Goal: Task Accomplishment & Management: Manage account settings

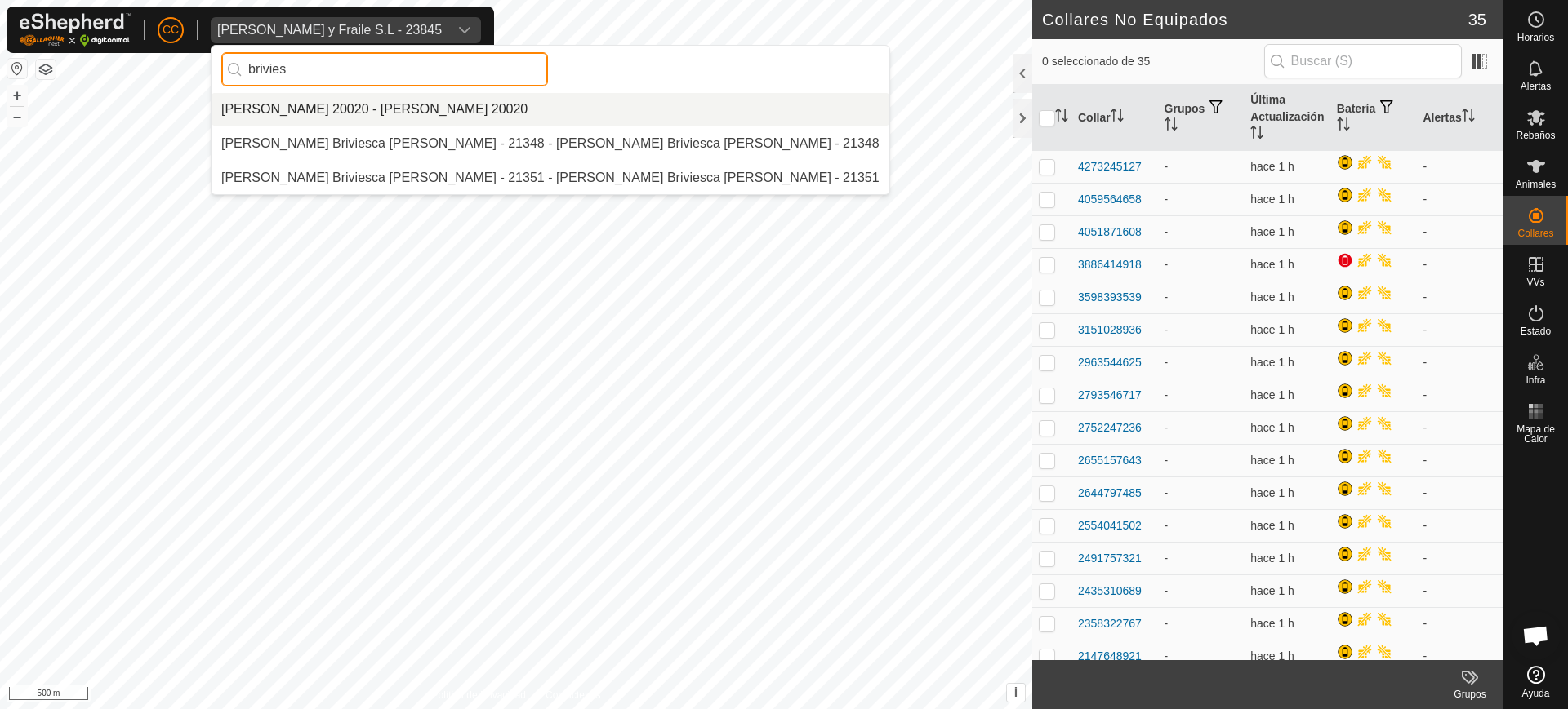
click at [197, 69] on div "CC [PERSON_NAME] y Fraile S.L - 23845 brivies [PERSON_NAME] 20020 - [PERSON_NAM…" at bounding box center [784, 354] width 1568 height 709
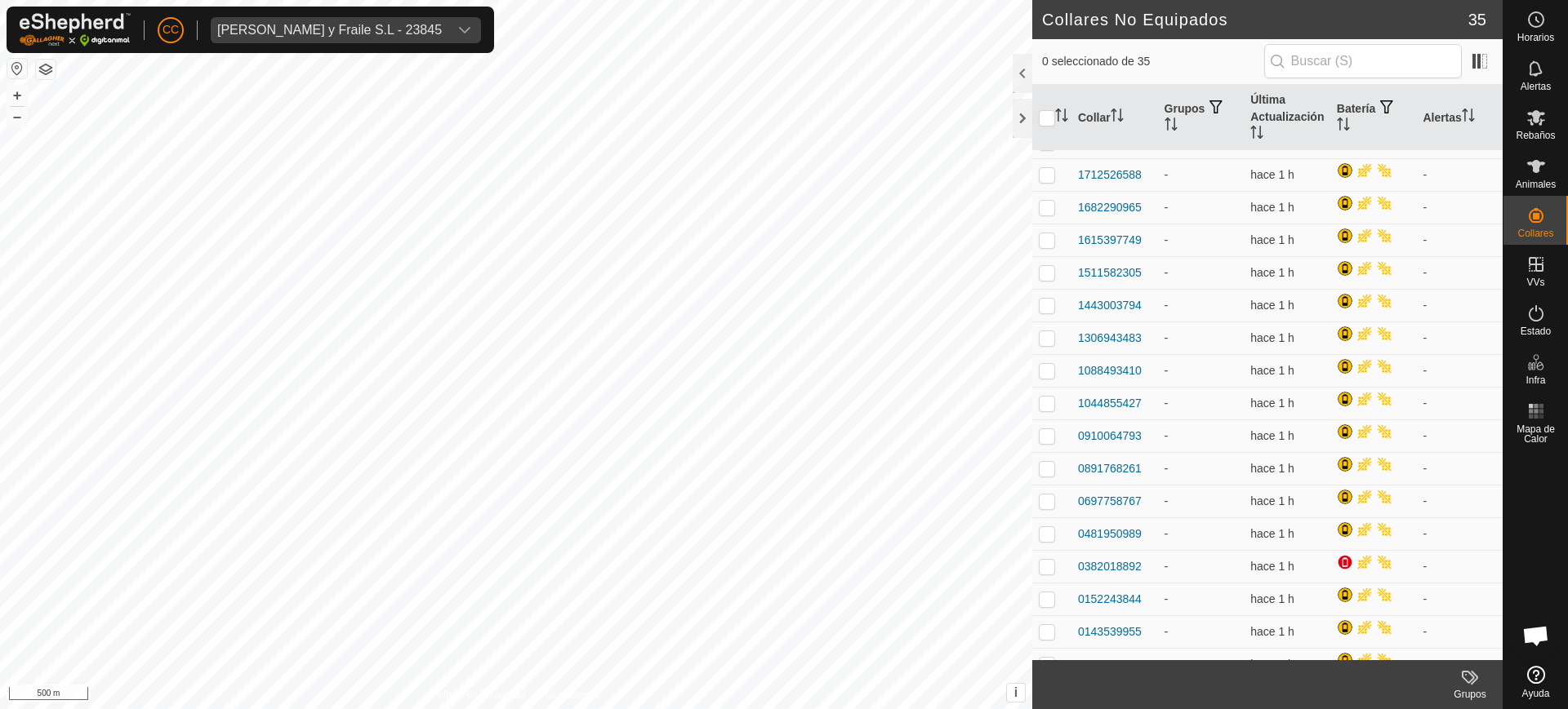
scroll to position [634, 0]
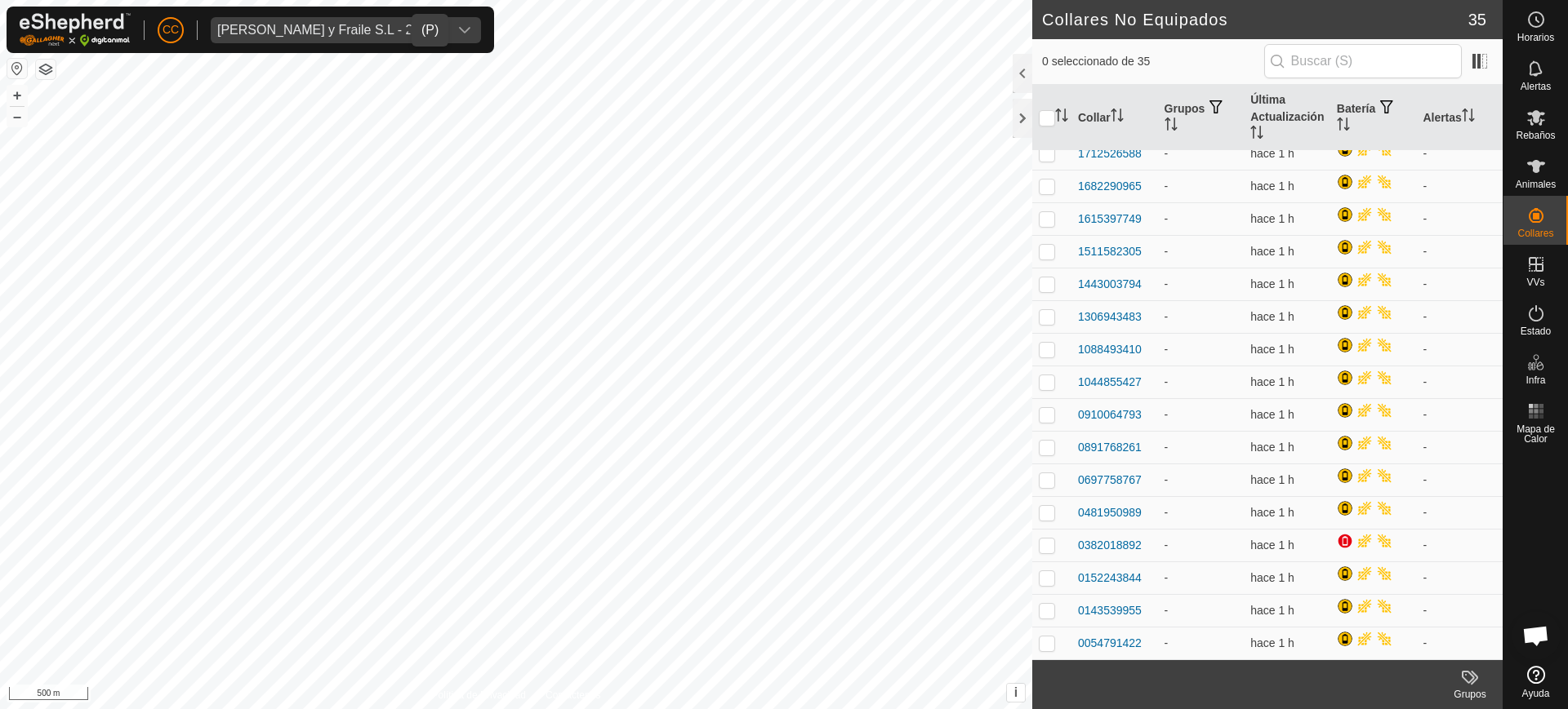
click at [345, 24] on div "[PERSON_NAME] y Fraile S.L - 23845" at bounding box center [330, 30] width 225 height 13
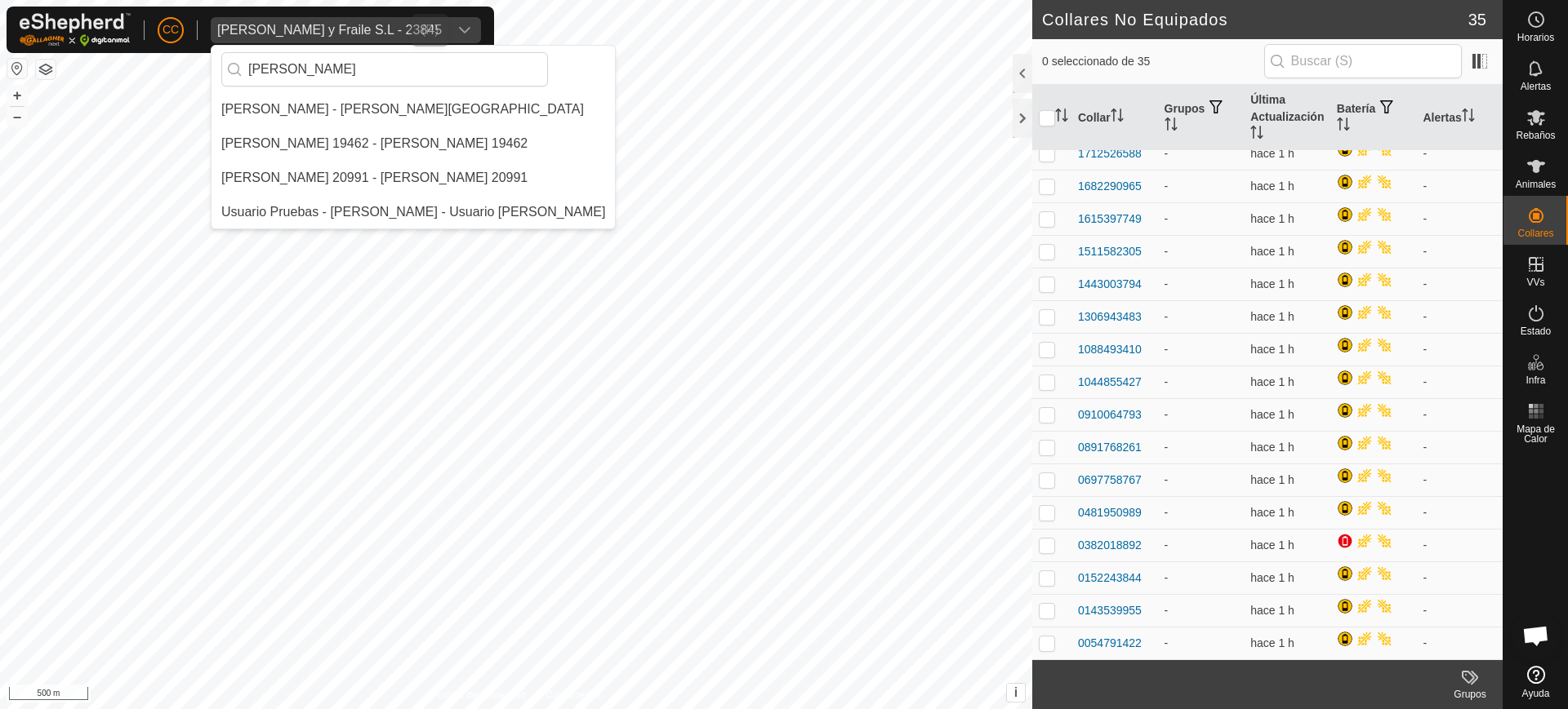
scroll to position [0, 0]
type input "[PERSON_NAME]"
click at [345, 114] on li "[PERSON_NAME] - [PERSON_NAME][GEOGRAPHIC_DATA]" at bounding box center [413, 109] width 403 height 33
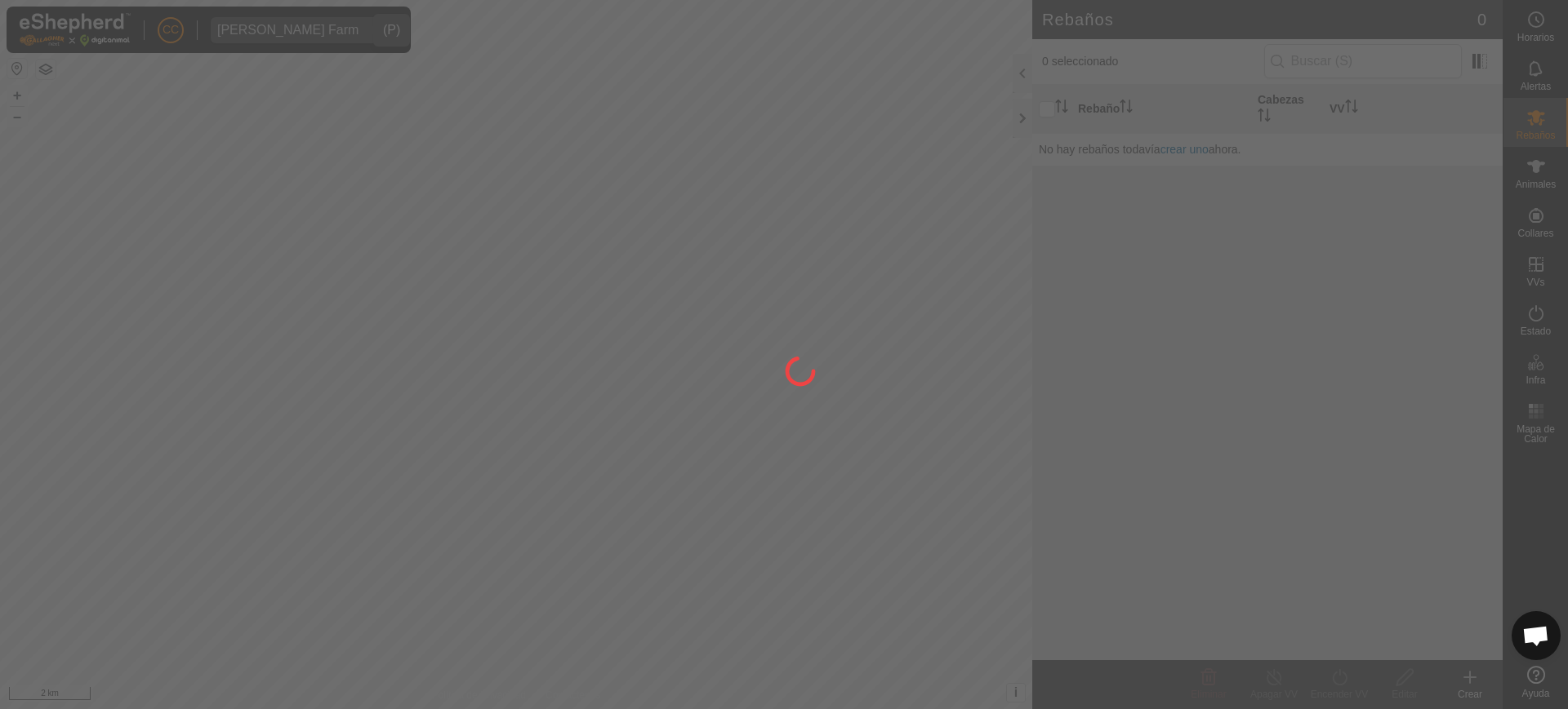
click at [1529, 168] on div at bounding box center [784, 354] width 1568 height 709
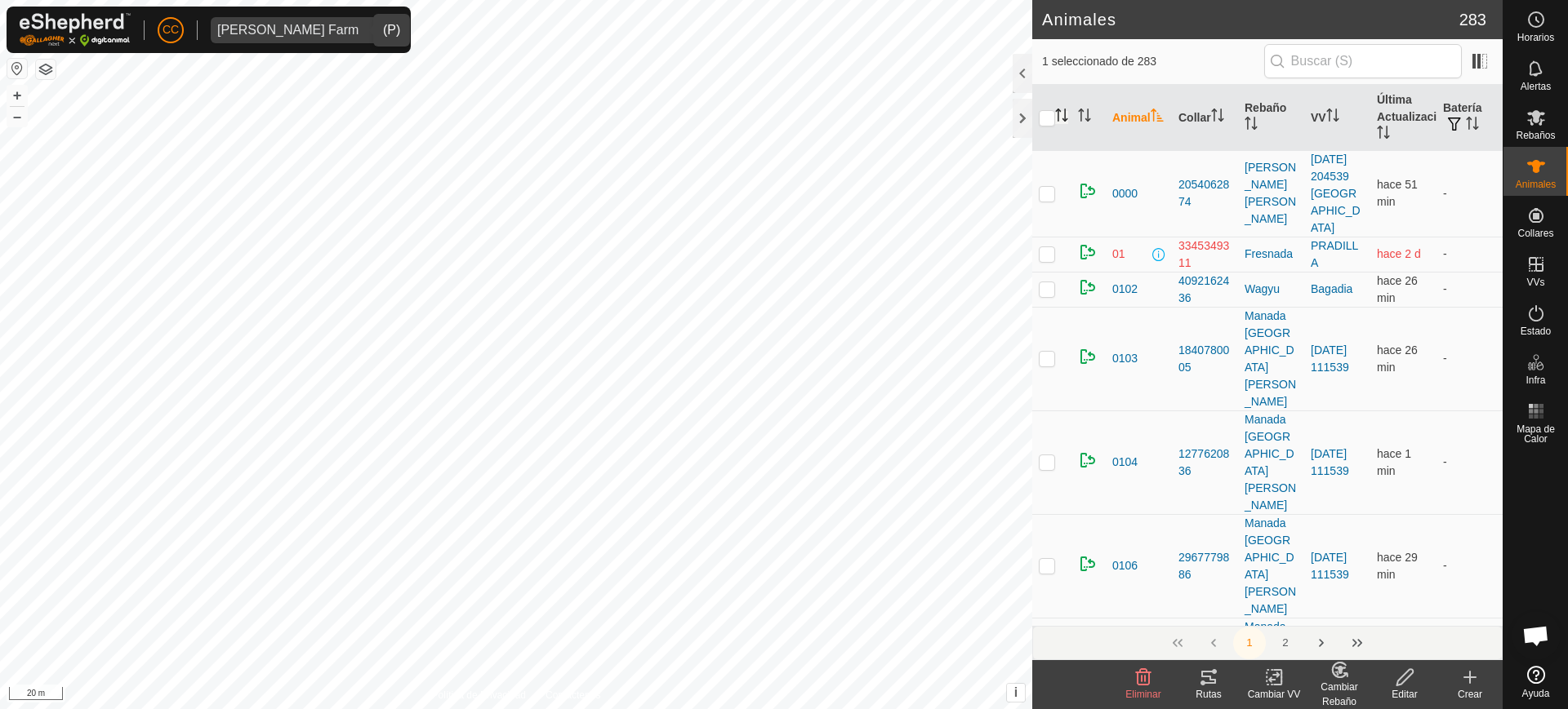
click at [1061, 119] on icon "Activar para ordenar" at bounding box center [1061, 114] width 13 height 13
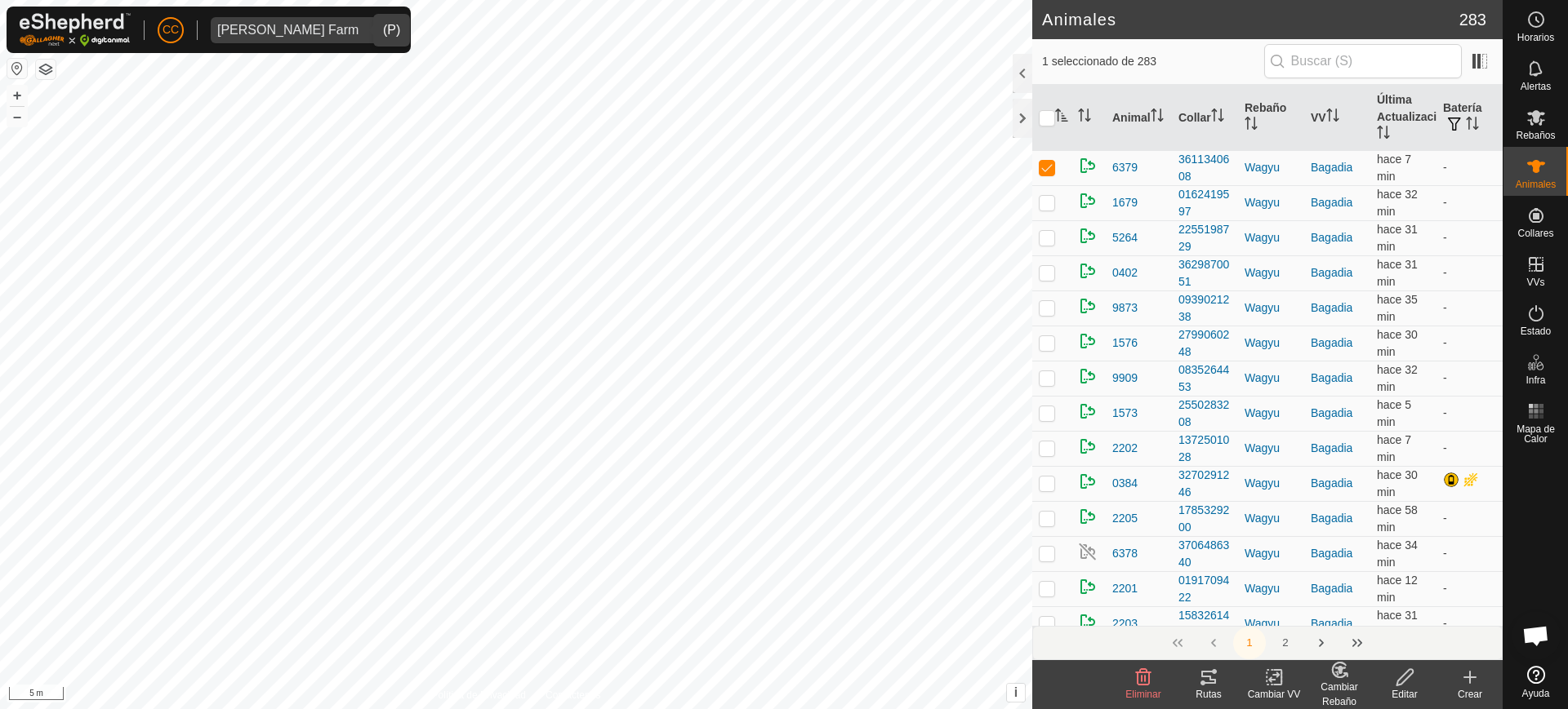
click at [375, 29] on icon "dropdown trigger" at bounding box center [381, 30] width 13 height 13
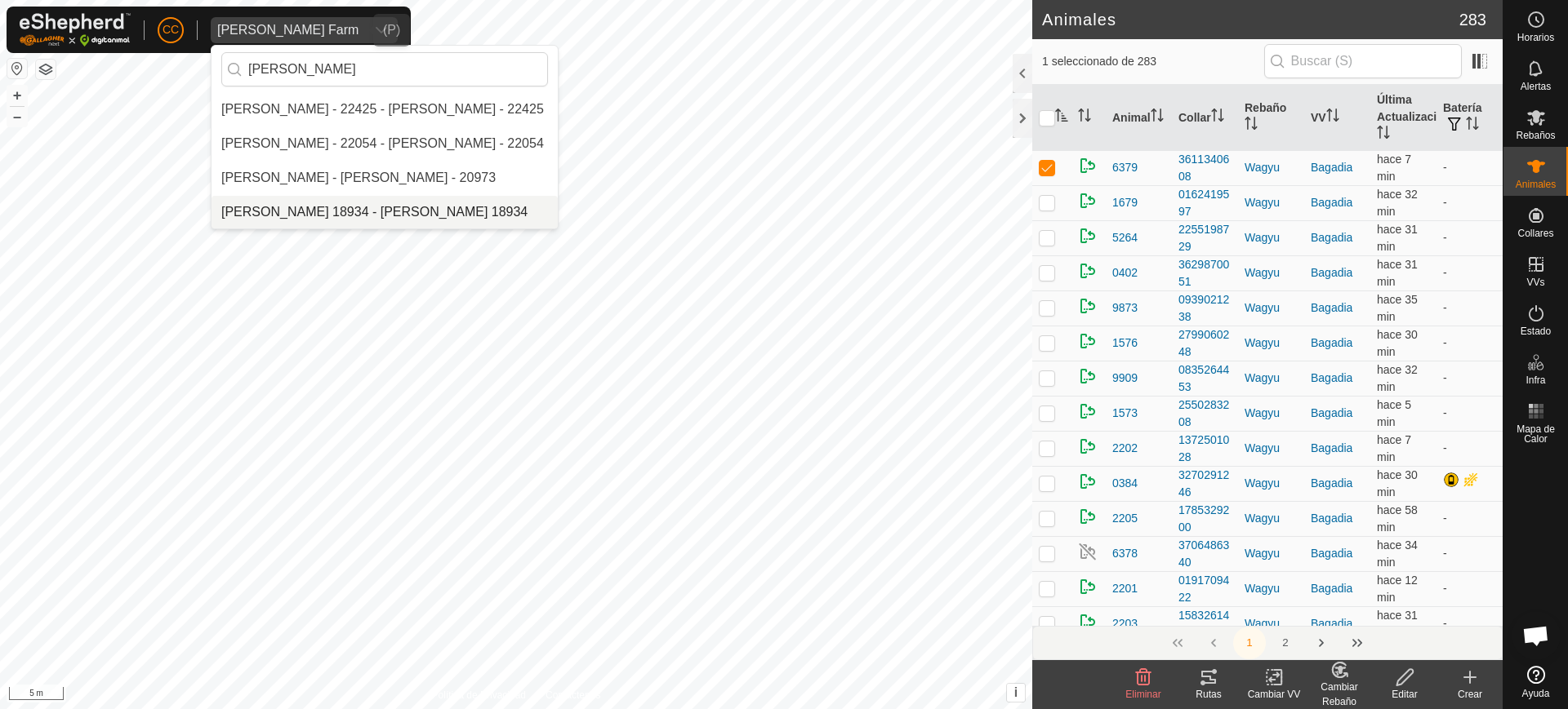
type input "[PERSON_NAME]"
click at [538, 206] on li "[PERSON_NAME] 18934 - [PERSON_NAME] 18934" at bounding box center [385, 212] width 346 height 33
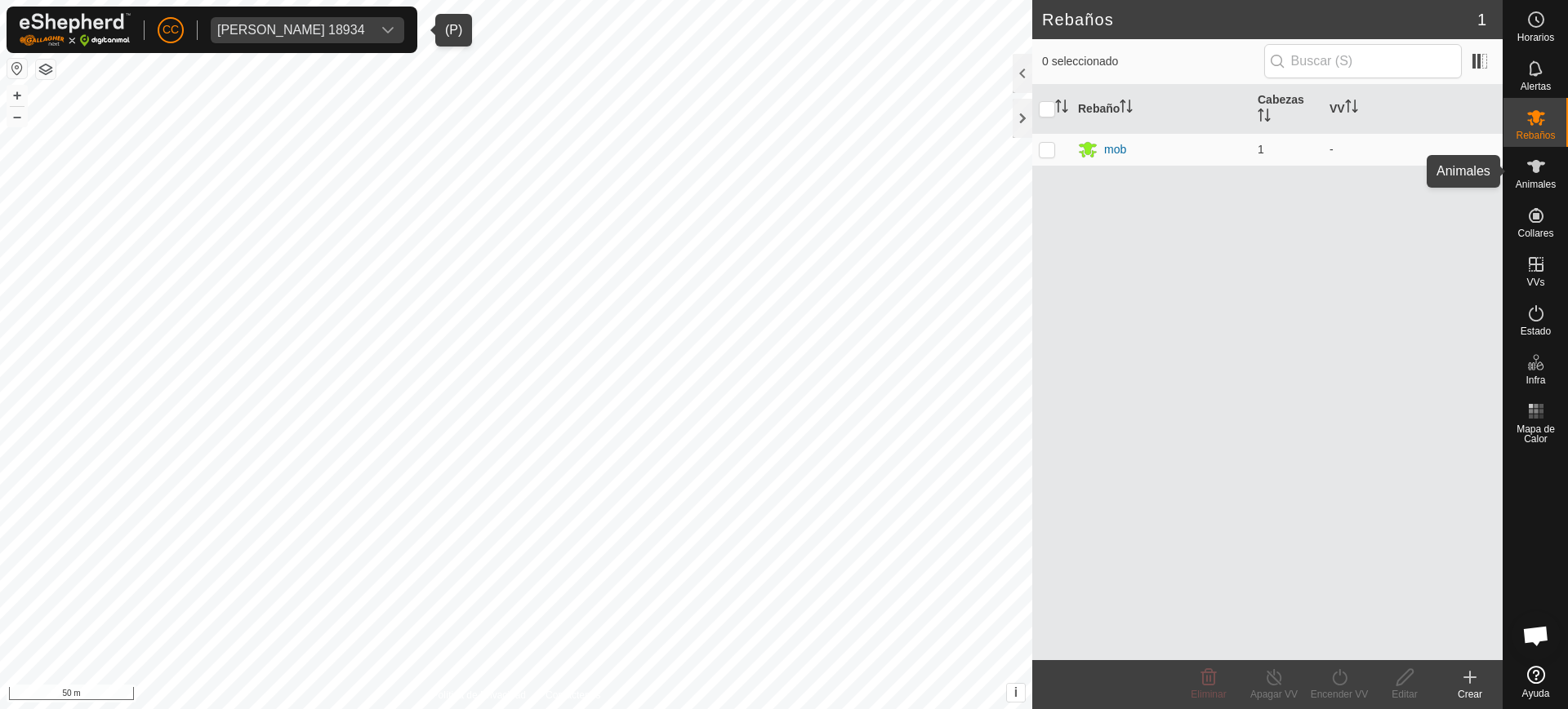
click at [1541, 180] on span "Animales" at bounding box center [1535, 185] width 40 height 10
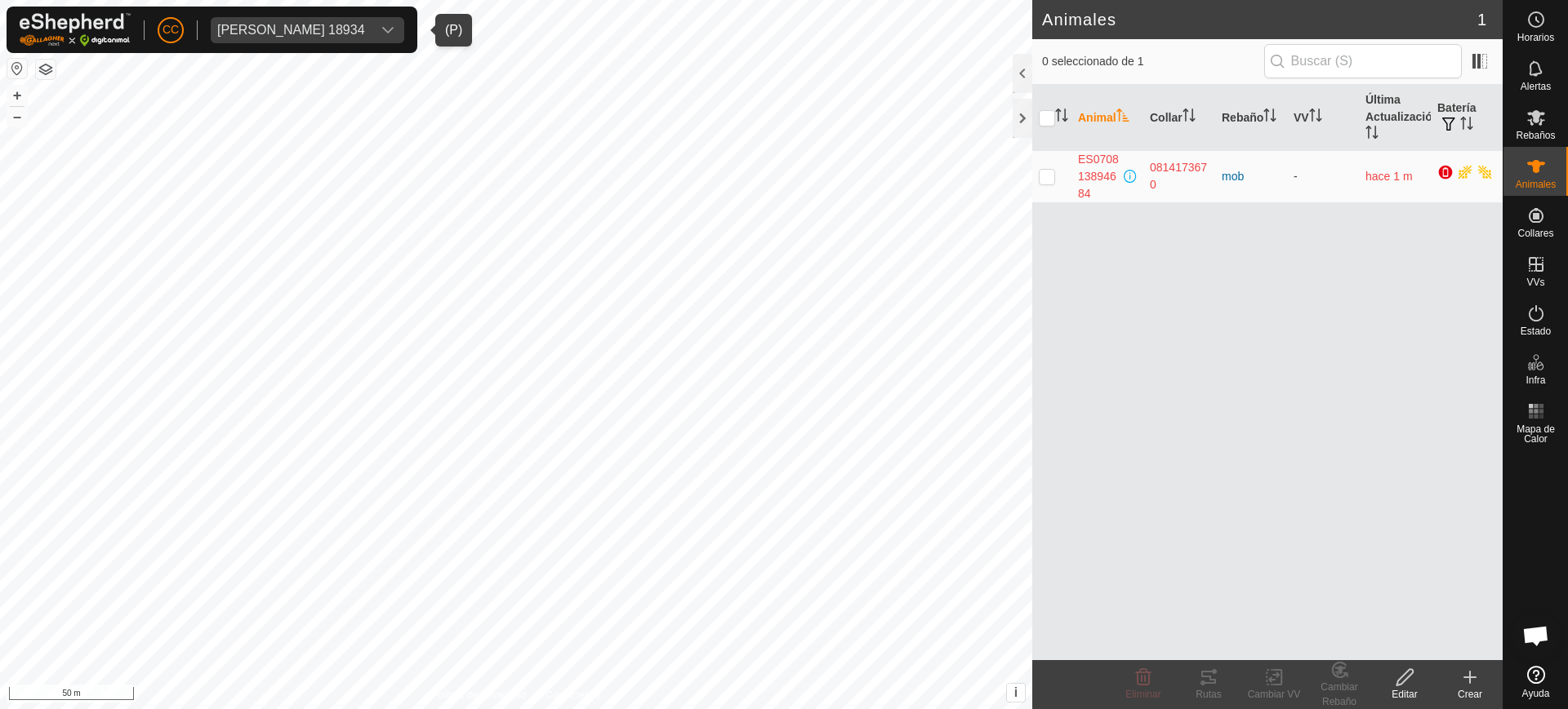
click at [290, 24] on div "[PERSON_NAME] 18934" at bounding box center [291, 30] width 148 height 13
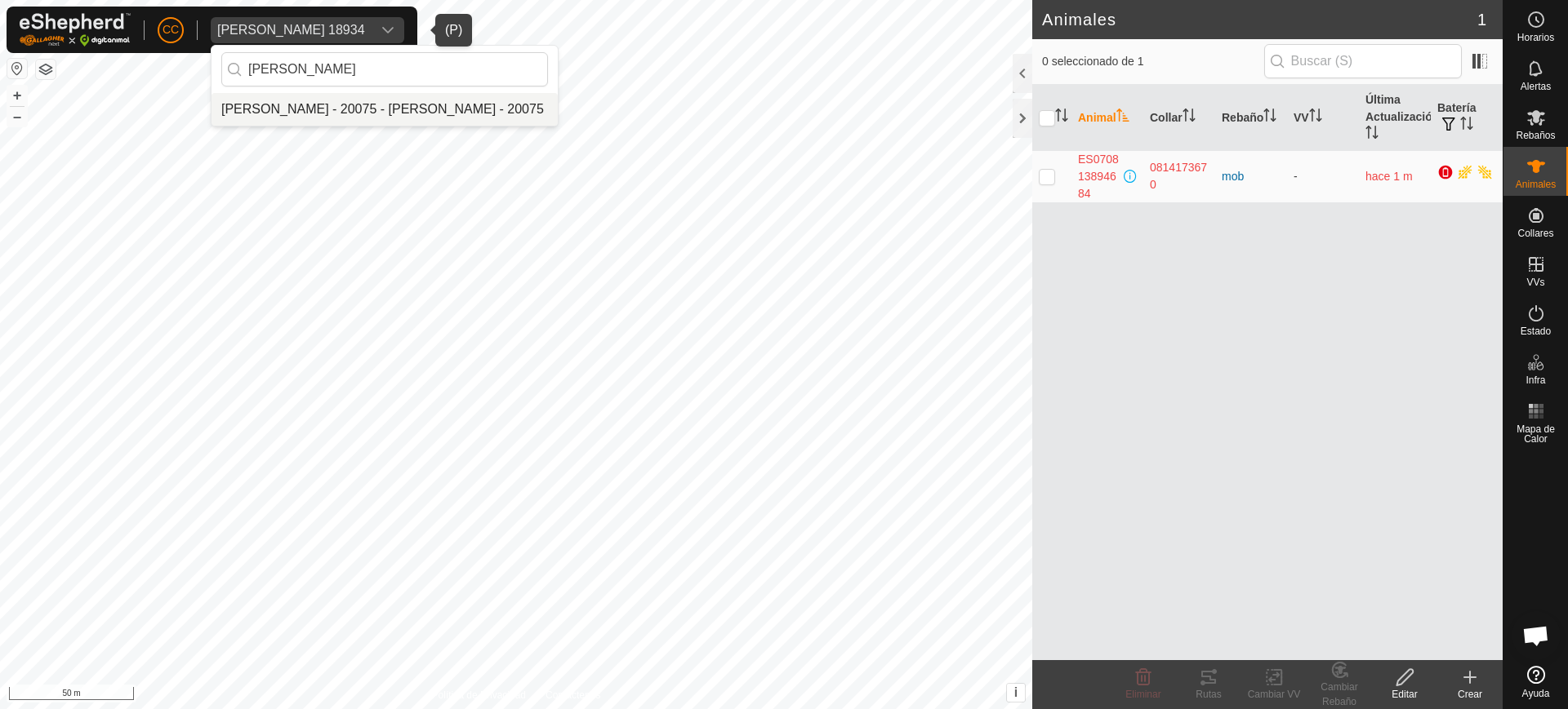
type input "[PERSON_NAME]"
click at [252, 112] on li "[PERSON_NAME] - 20075 - [PERSON_NAME] - 20075" at bounding box center [385, 109] width 346 height 33
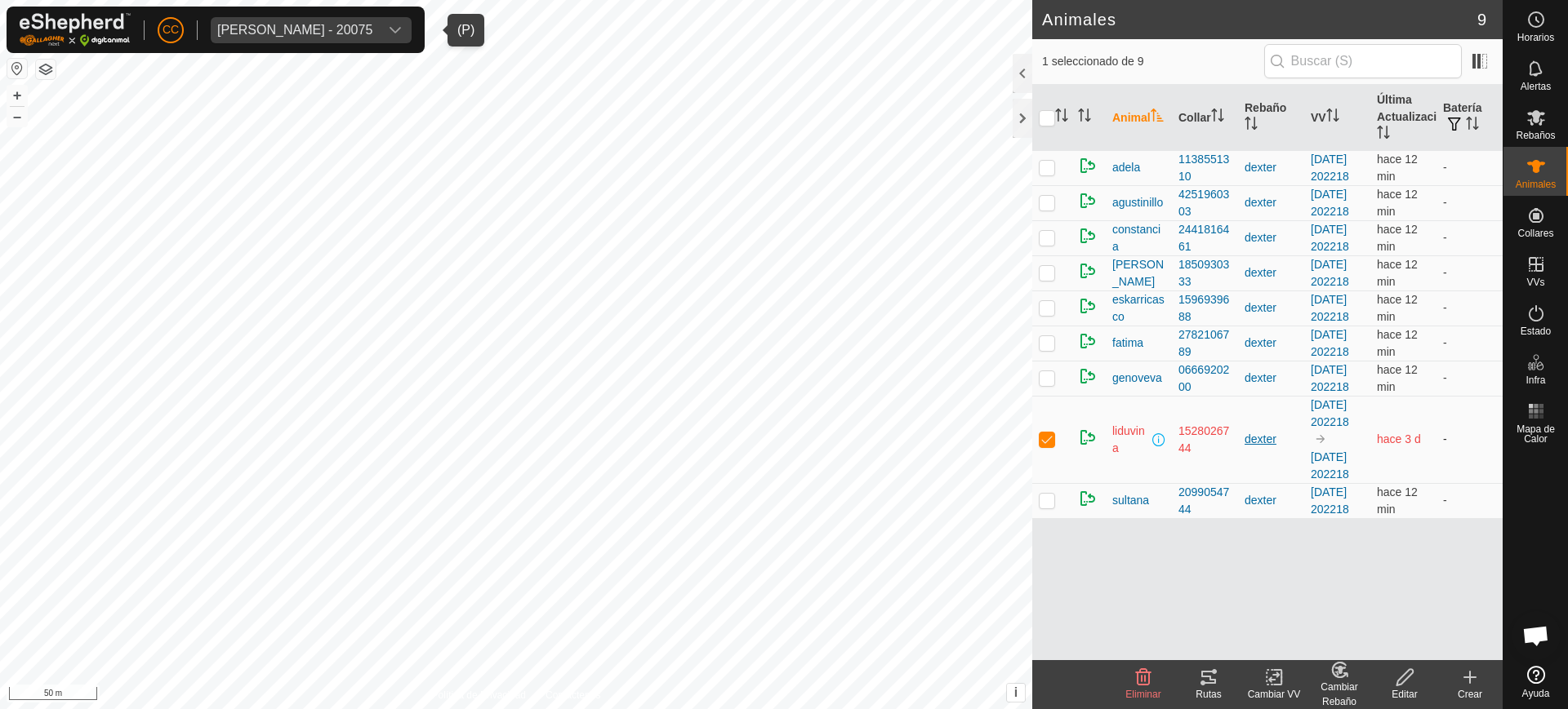
scroll to position [13, 0]
click at [47, 68] on button "button" at bounding box center [46, 70] width 20 height 20
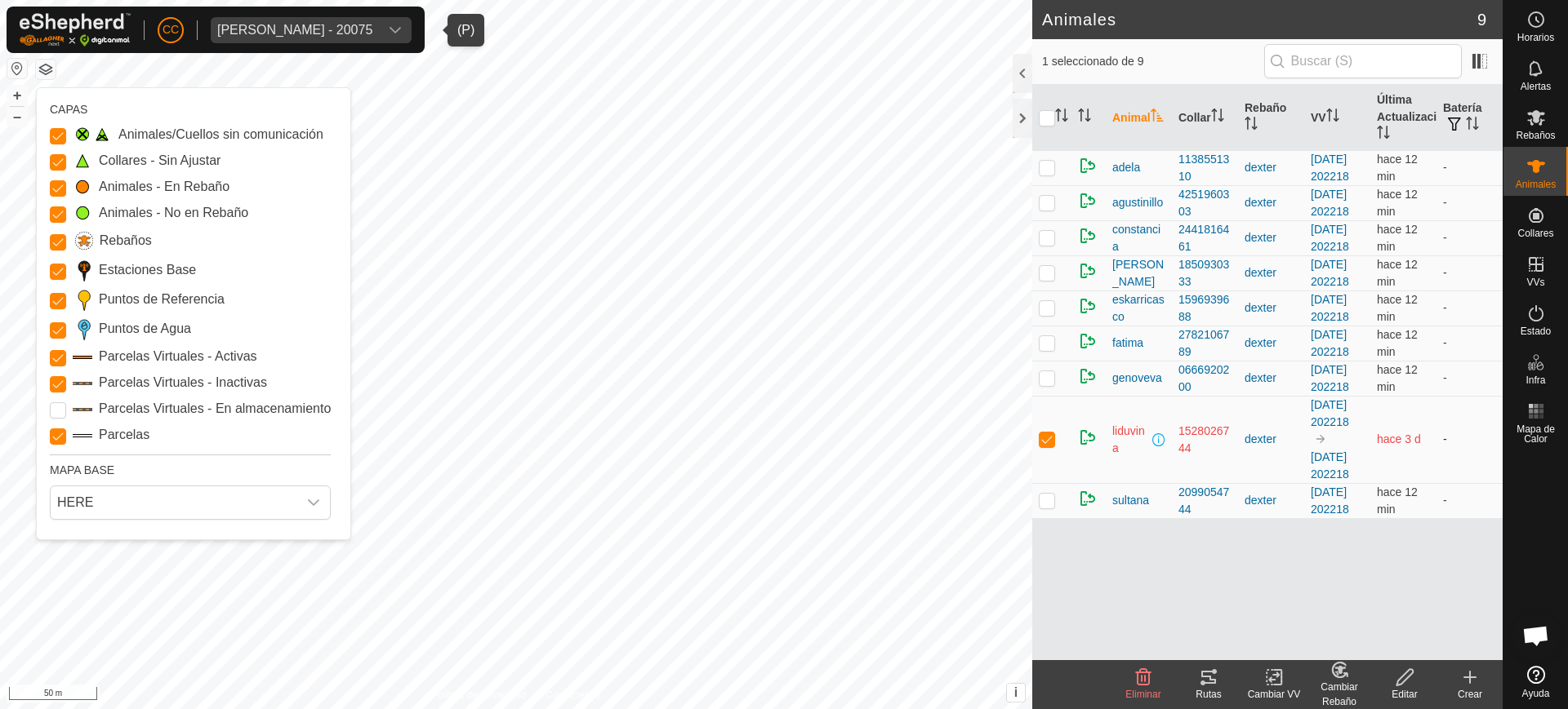
drag, startPoint x: 1366, startPoint y: 558, endPoint x: 1417, endPoint y: 550, distance: 51.6
click at [1417, 483] on td "hace 3 d" at bounding box center [1403, 440] width 67 height 87
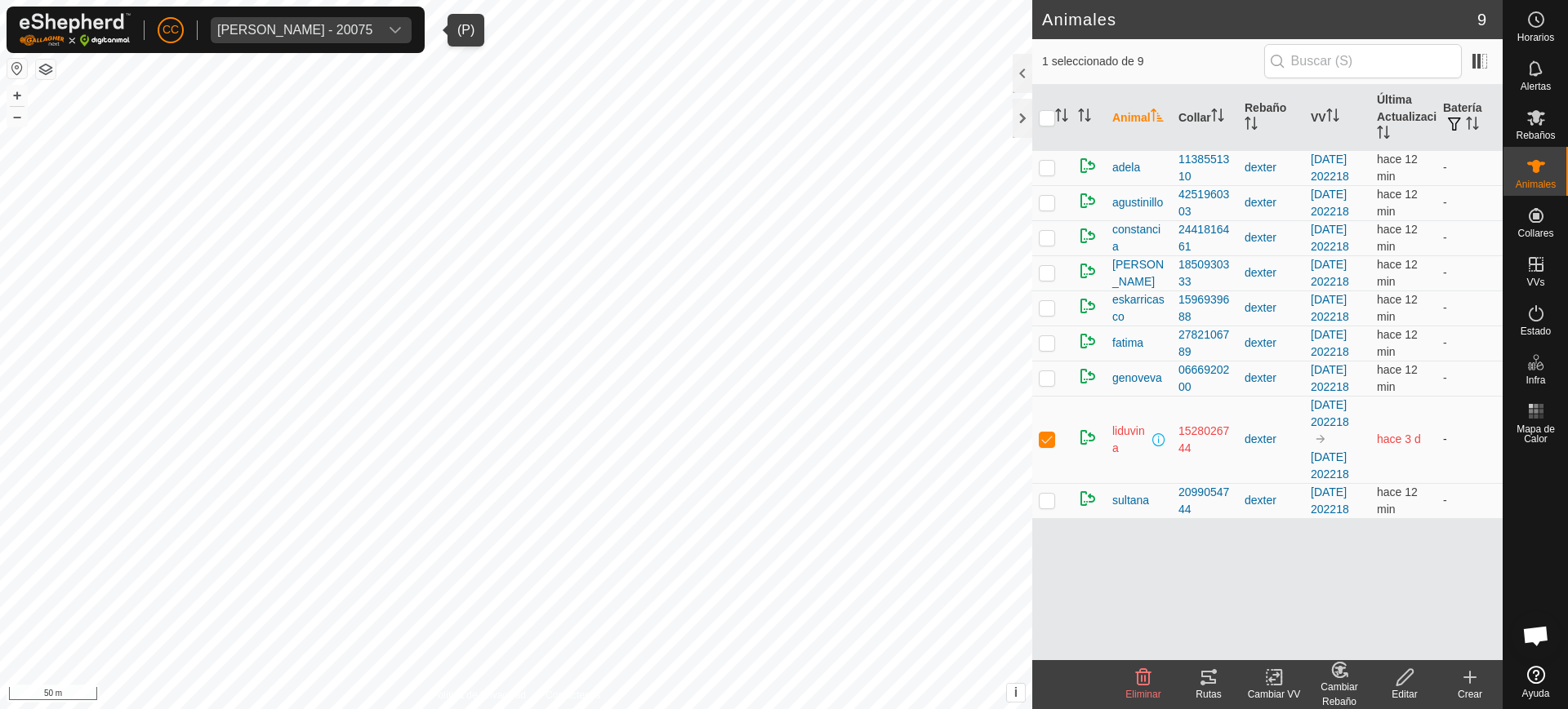
click at [1436, 483] on td "-" at bounding box center [1469, 440] width 67 height 87
click at [1417, 483] on td "hace 3 d" at bounding box center [1403, 440] width 67 height 87
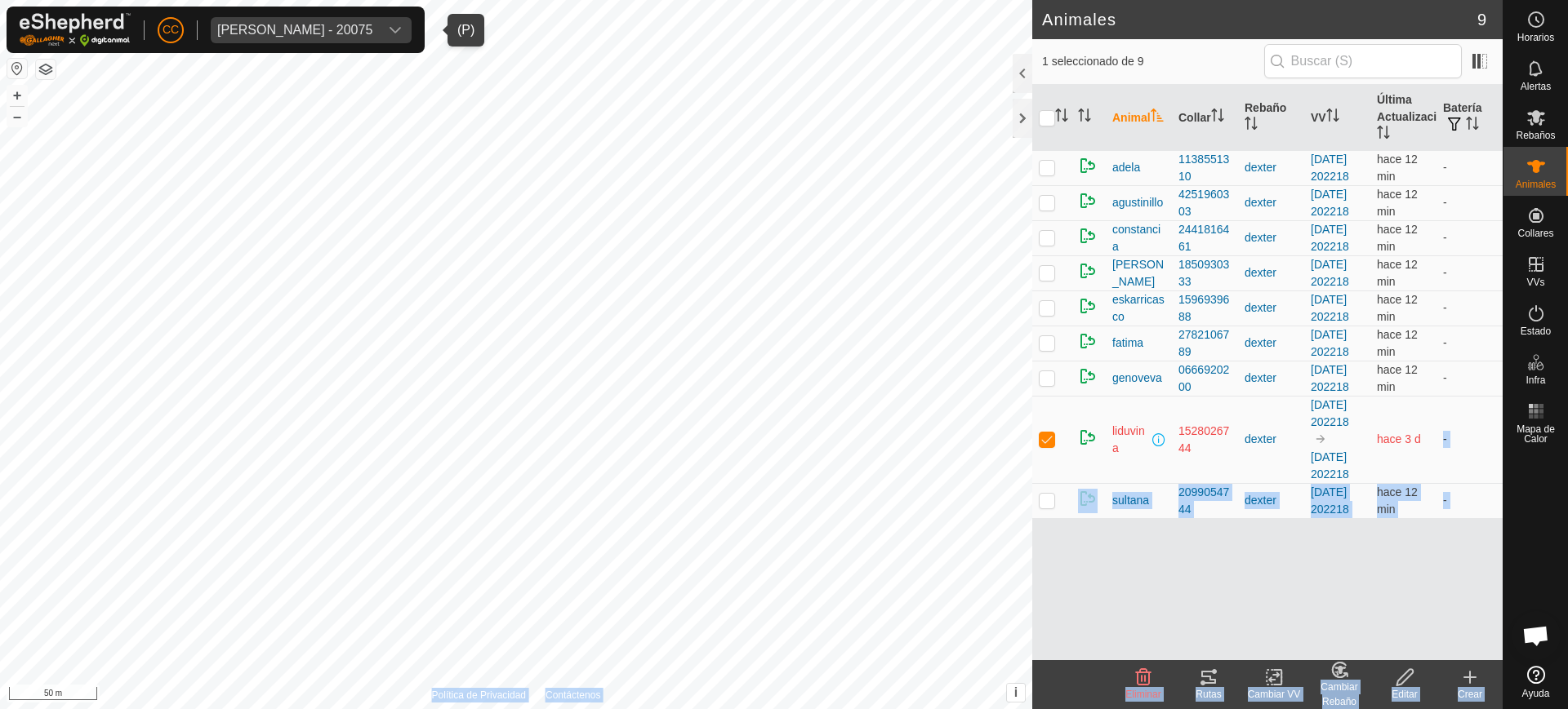
click at [1024, 555] on div "Animales 9 1 seleccionado de 9 Animal Collar Rebaño VV Última Actualización Bat…" at bounding box center [751, 354] width 1502 height 709
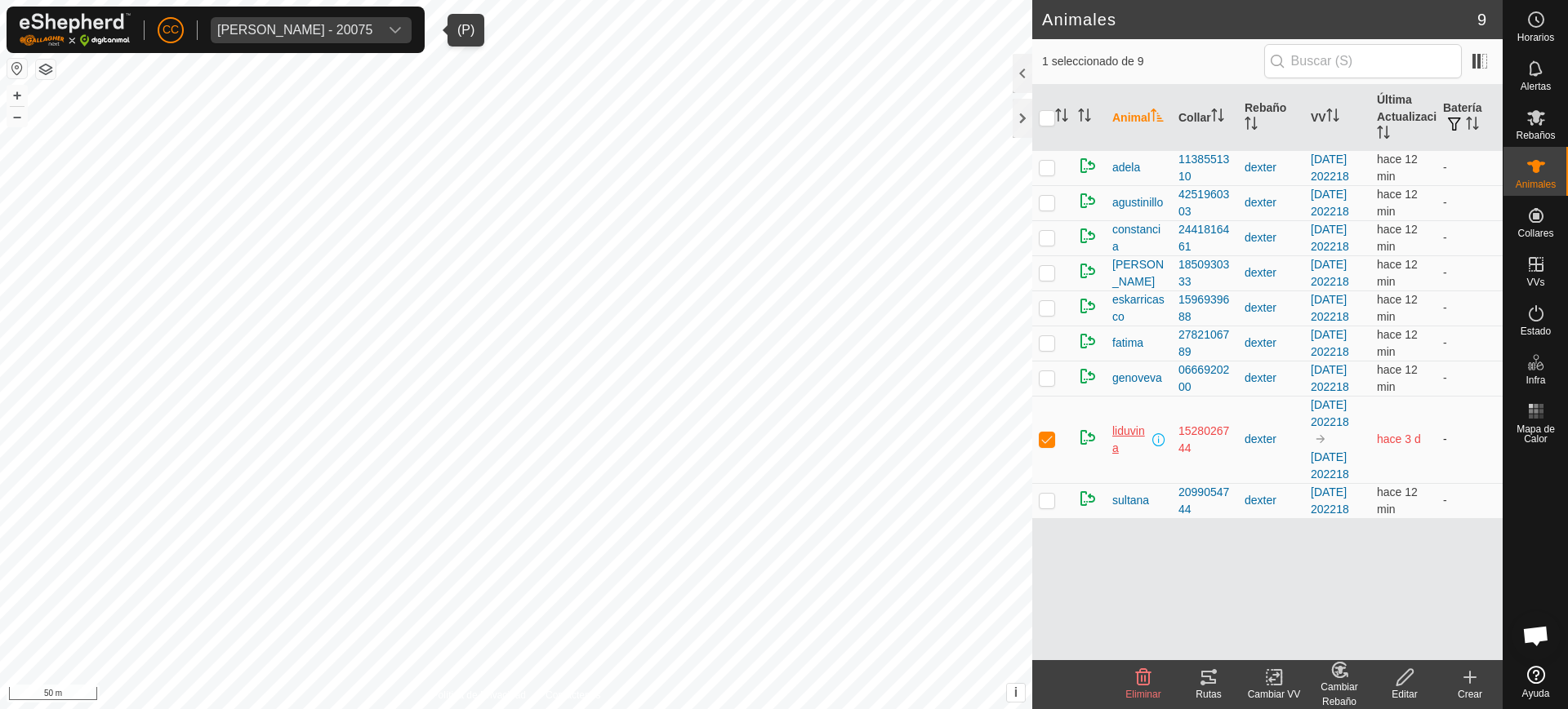
click at [1129, 457] on span "liduvina" at bounding box center [1130, 440] width 37 height 35
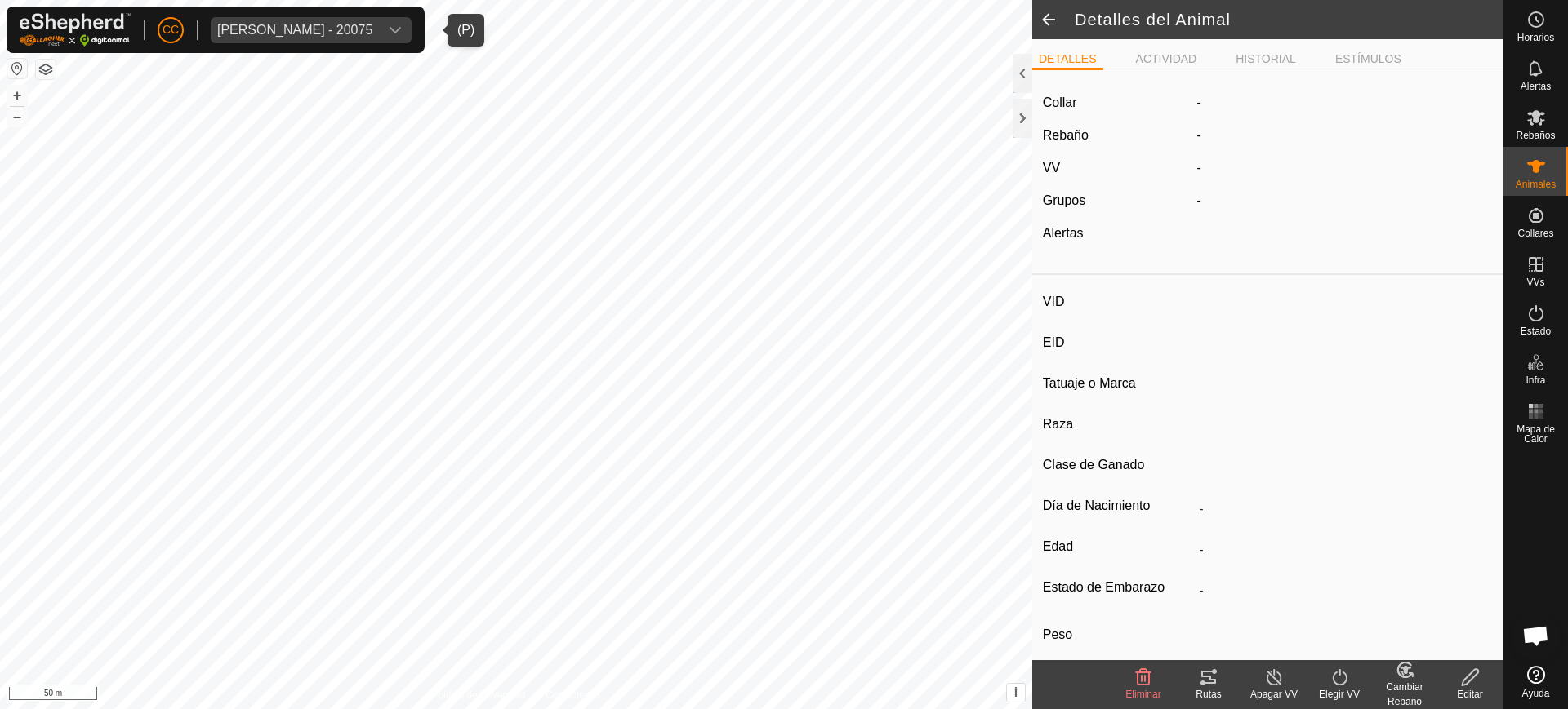
type input "liduvina"
type input "-"
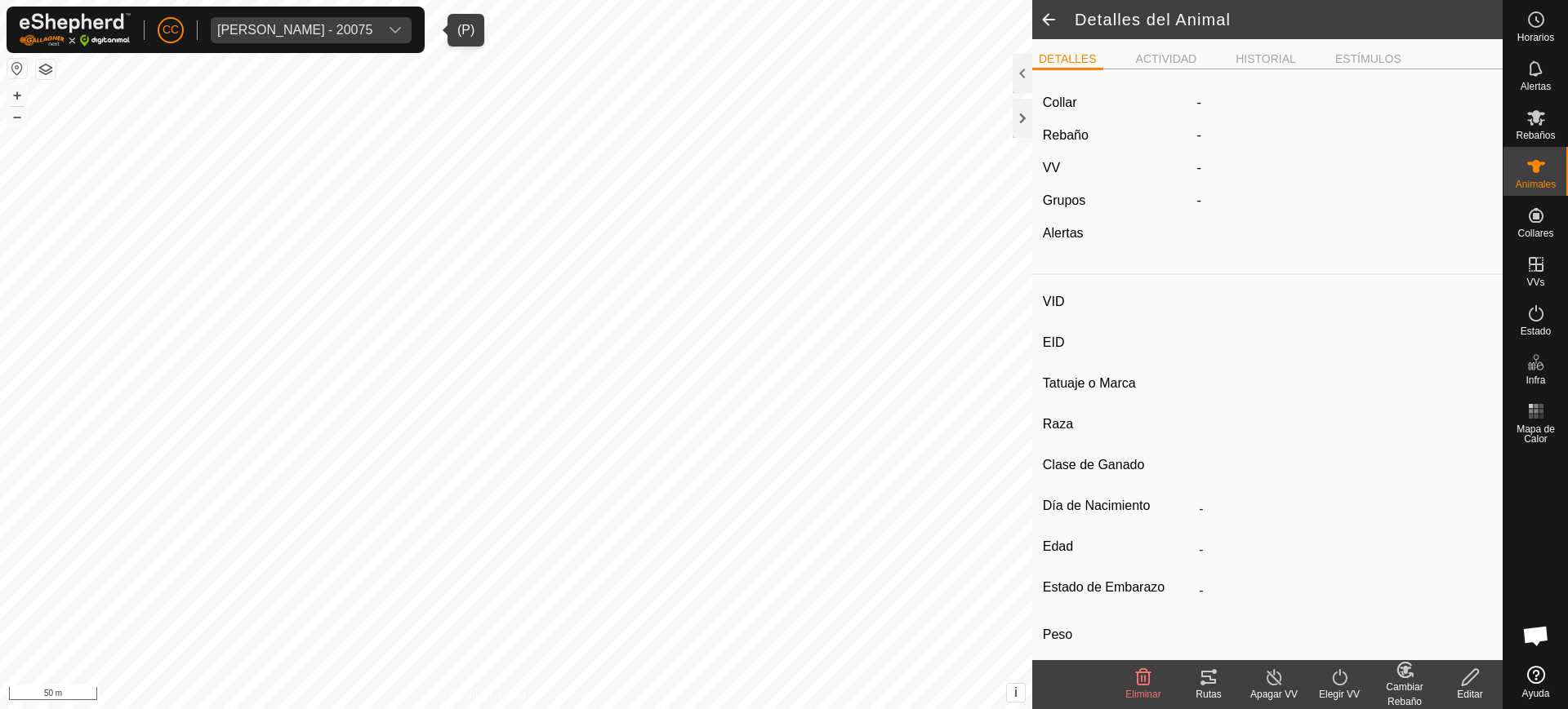
type input "0 kg"
type input "-"
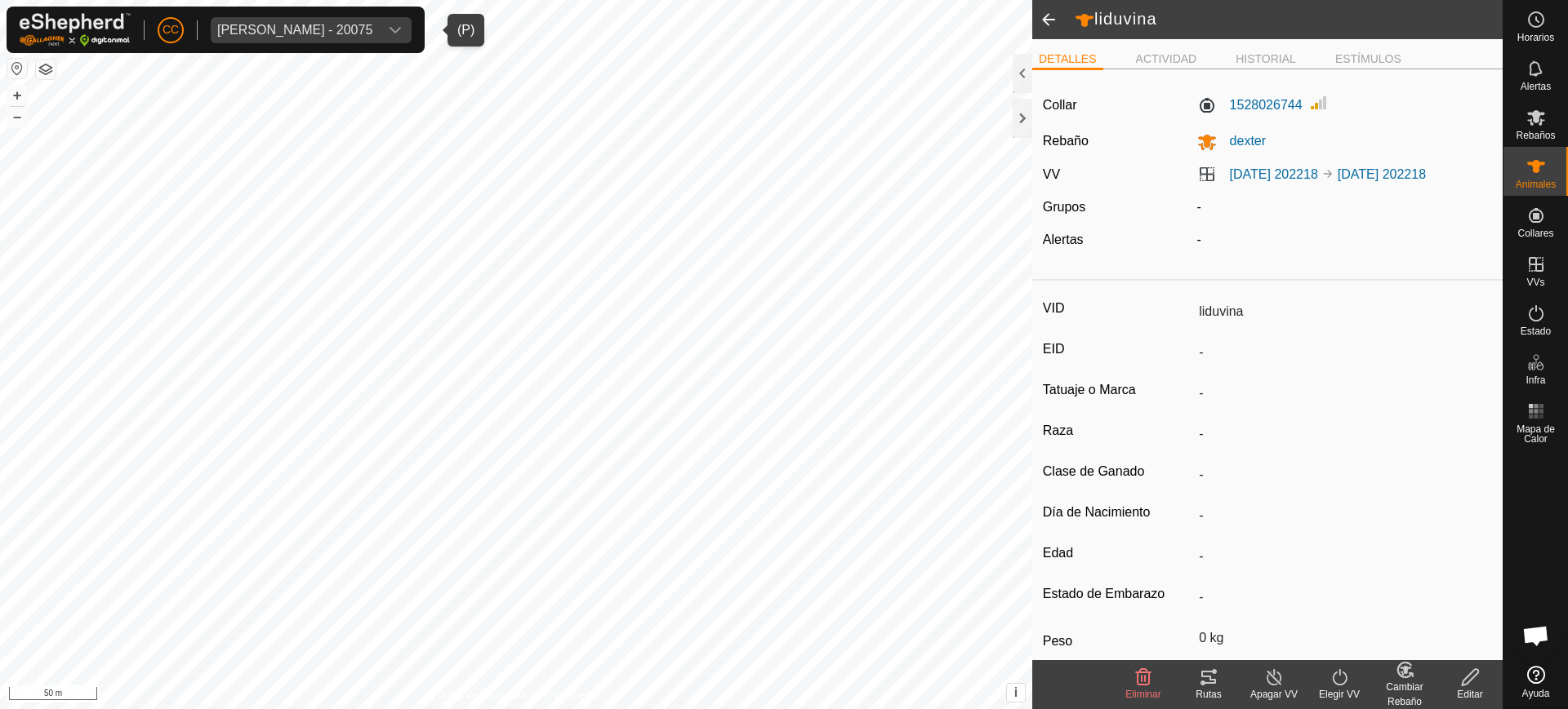
click at [1041, 16] on span at bounding box center [1048, 19] width 33 height 39
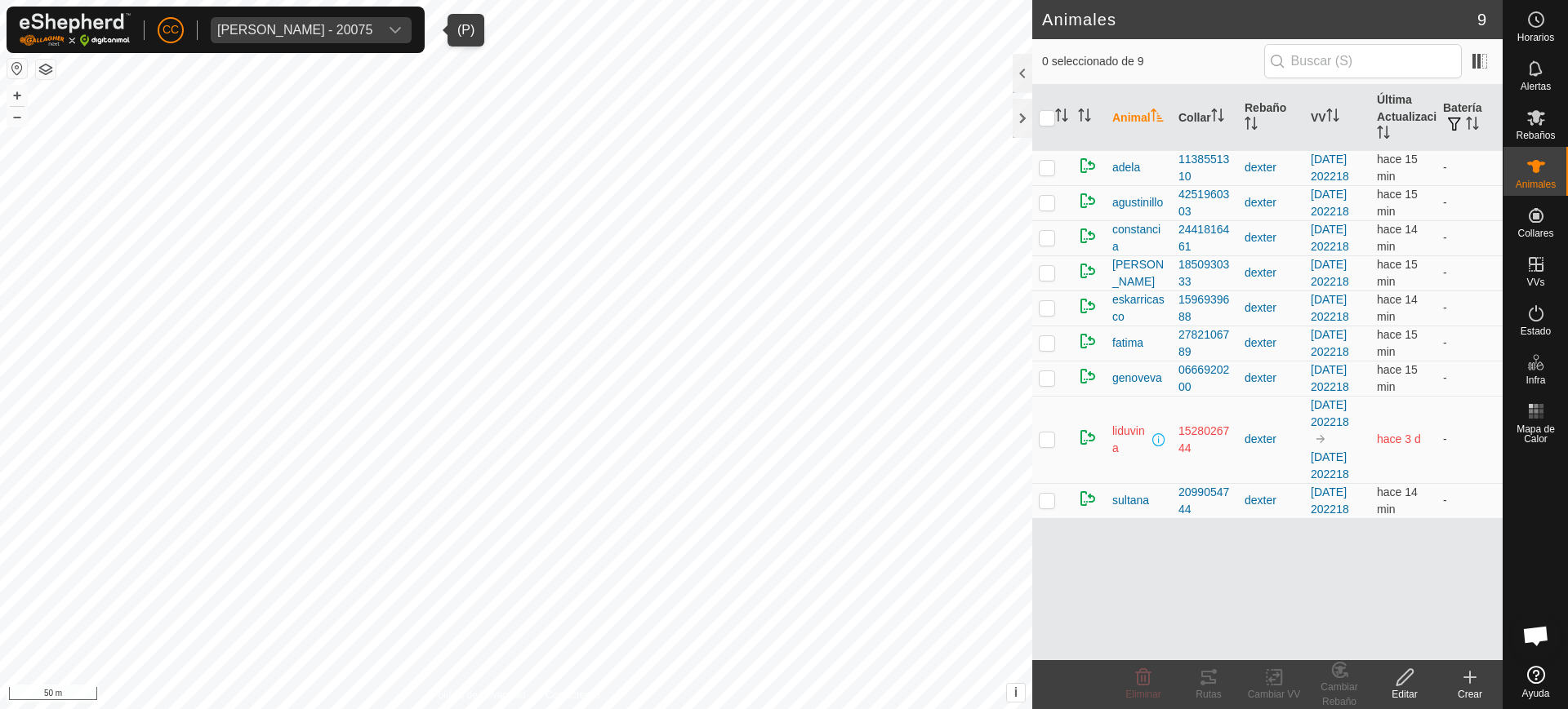
click at [310, 21] on span "[PERSON_NAME] - 20075" at bounding box center [294, 30] width 168 height 26
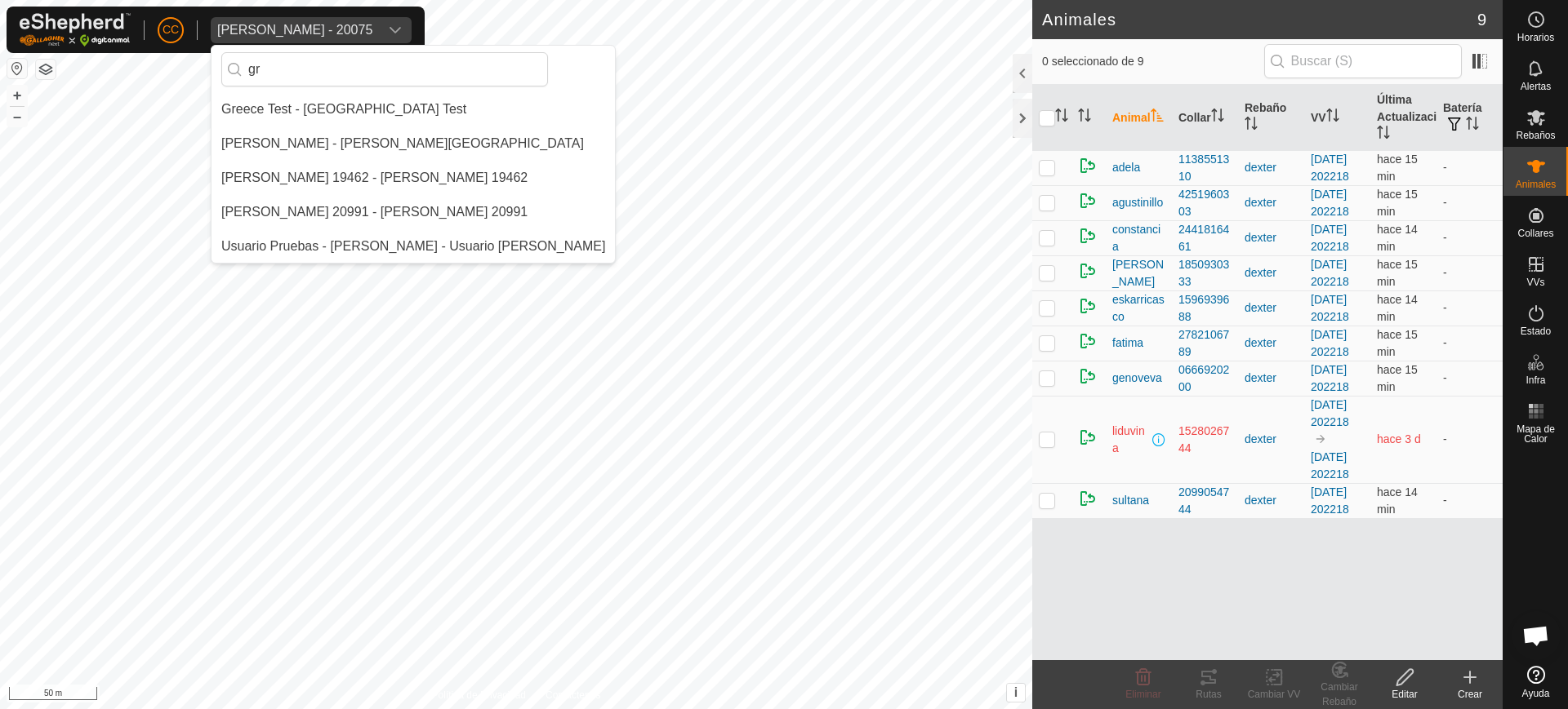
type input "g"
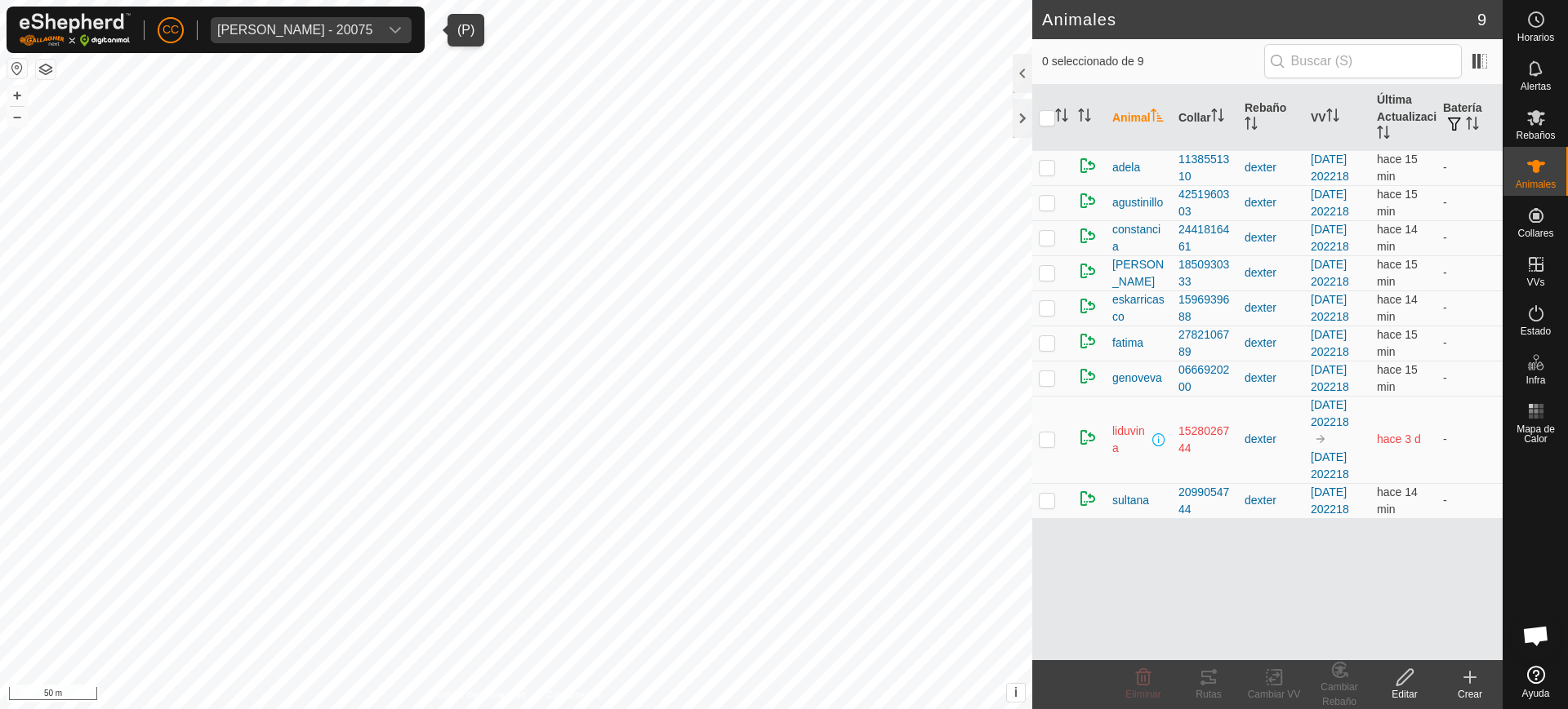
click at [295, 25] on div "[PERSON_NAME] - 20075" at bounding box center [295, 30] width 155 height 13
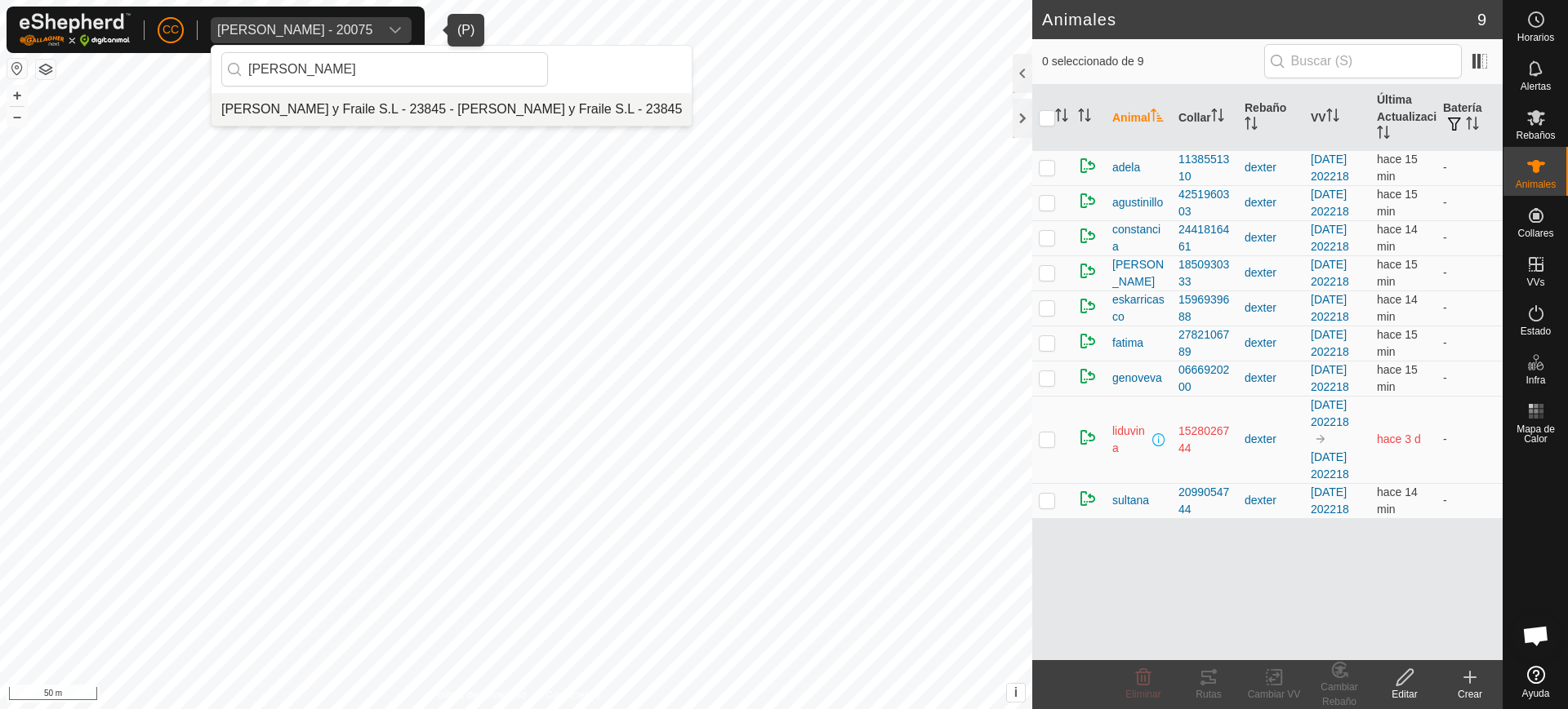
type input "[PERSON_NAME]"
click at [331, 103] on li "[PERSON_NAME] y Fraile S.L - 23845 - [PERSON_NAME] y Fraile S.L - 23845" at bounding box center [451, 109] width 480 height 33
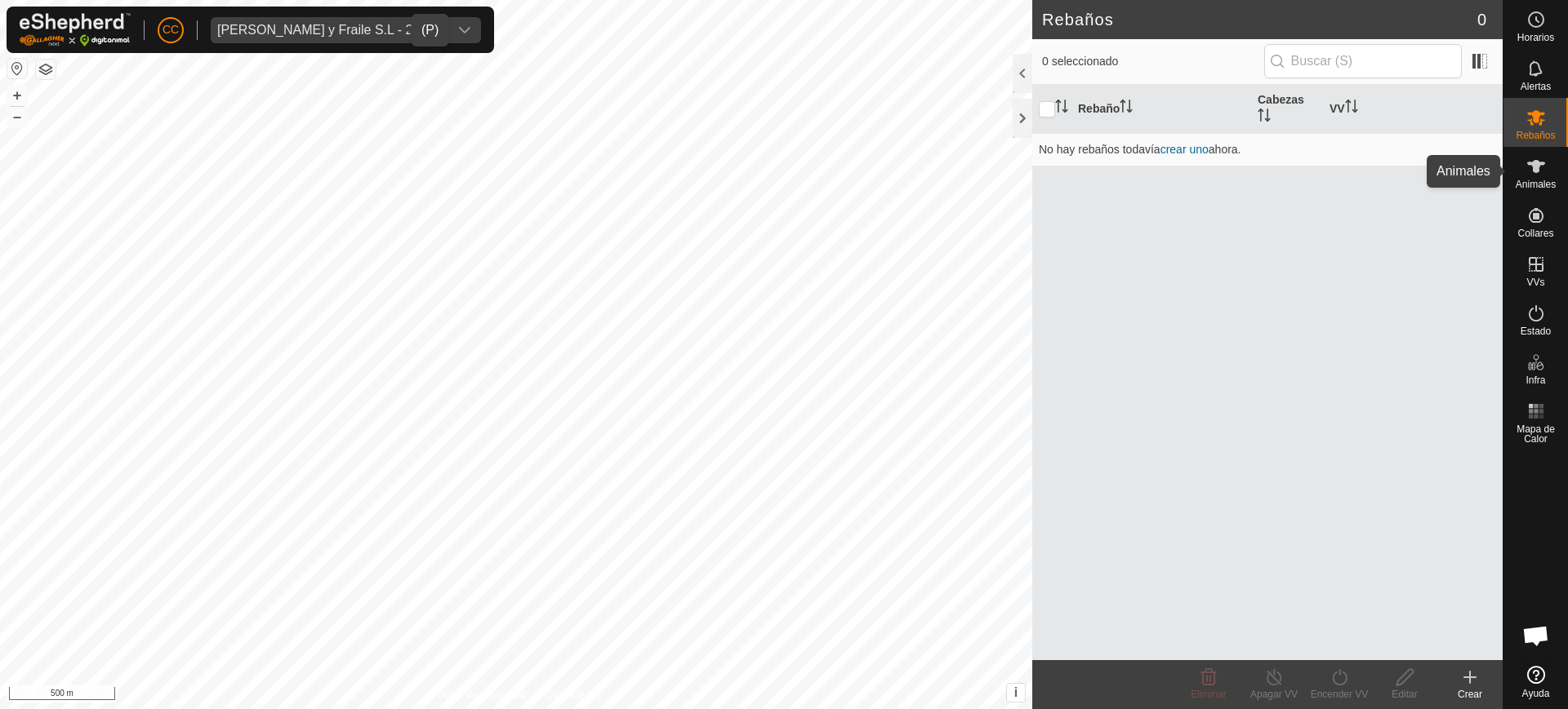
click at [1521, 186] on span "Animales" at bounding box center [1535, 185] width 40 height 10
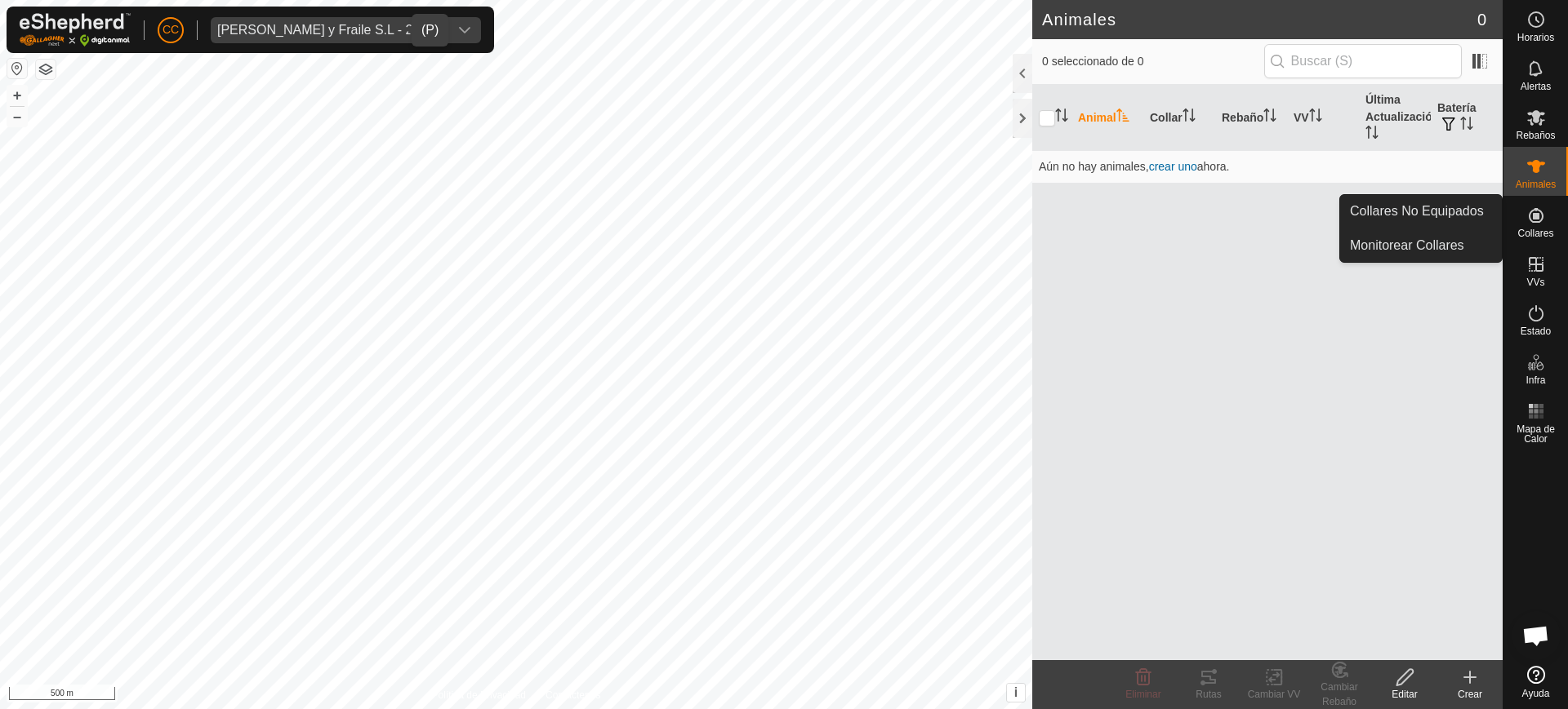
click at [1538, 228] on span "Collares" at bounding box center [1535, 233] width 36 height 10
click at [1493, 221] on link "Collares No Equipados" at bounding box center [1420, 211] width 162 height 33
